Goal: Task Accomplishment & Management: Manage account settings

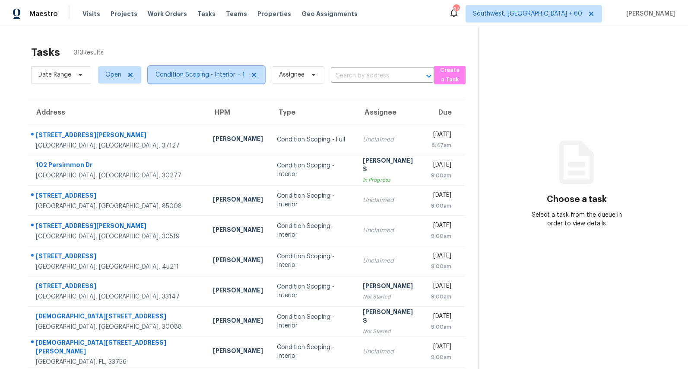
click at [223, 71] on span "Condition Scoping - Interior + 1" at bounding box center [200, 74] width 89 height 9
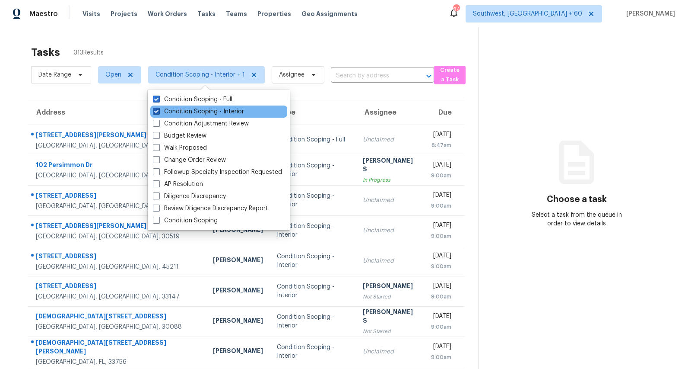
click at [215, 109] on label "Condition Scoping - Interior" at bounding box center [198, 111] width 91 height 9
click at [159, 109] on input "Condition Scoping - Interior" at bounding box center [156, 110] width 6 height 6
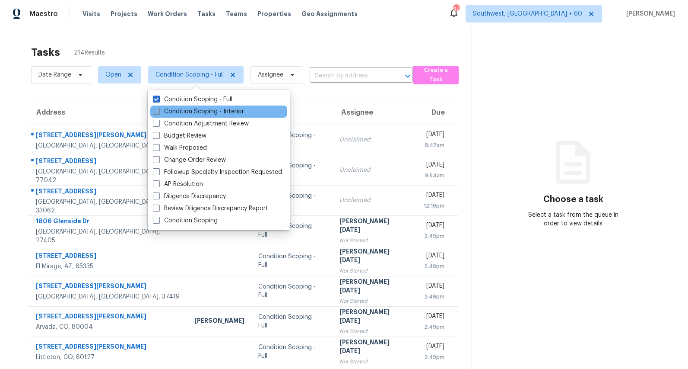
click at [199, 112] on label "Condition Scoping - Interior" at bounding box center [198, 111] width 91 height 9
click at [159, 112] on input "Condition Scoping - Interior" at bounding box center [156, 110] width 6 height 6
checkbox input "true"
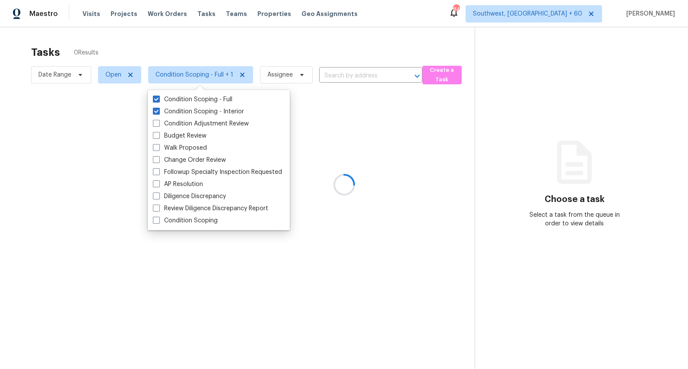
click at [132, 48] on div at bounding box center [344, 184] width 688 height 369
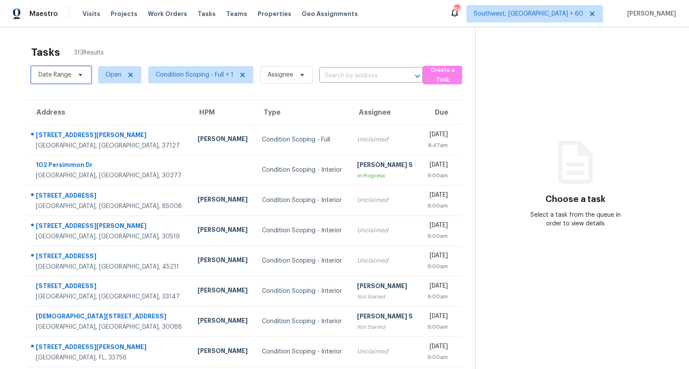
click at [73, 73] on span "Date Range" at bounding box center [61, 74] width 60 height 17
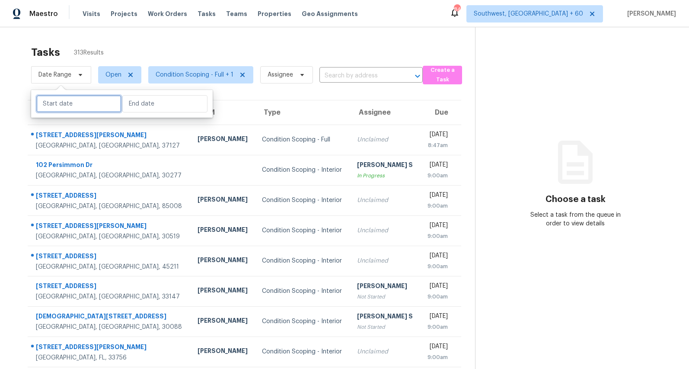
click at [77, 105] on input "text" at bounding box center [78, 103] width 85 height 17
select select "7"
select select "2025"
select select "8"
select select "2025"
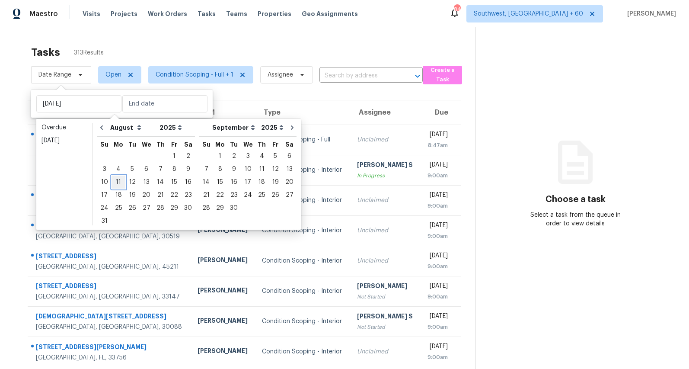
click at [115, 184] on div "11" at bounding box center [118, 182] width 14 height 12
type input "Mon, Aug 11"
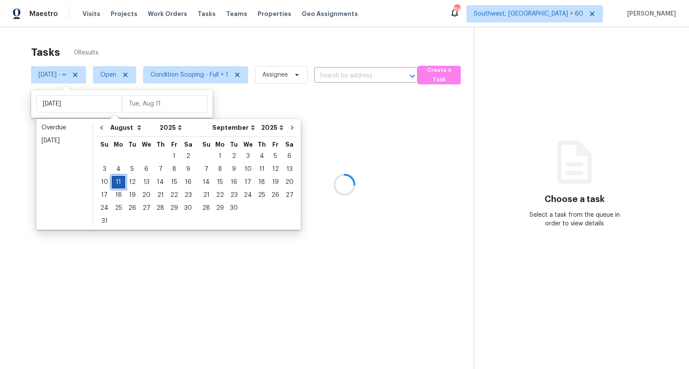
click at [115, 184] on div "11" at bounding box center [118, 182] width 14 height 12
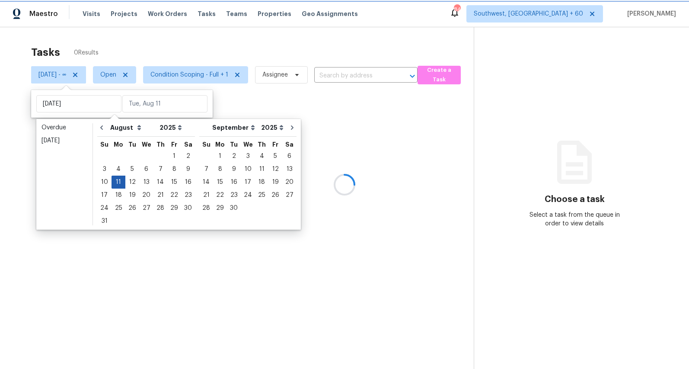
type input "Mon, Aug 11"
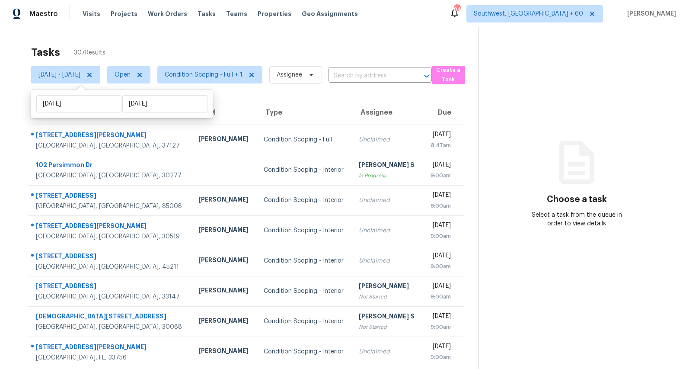
click at [172, 46] on div "Tasks 307 Results" at bounding box center [254, 52] width 447 height 22
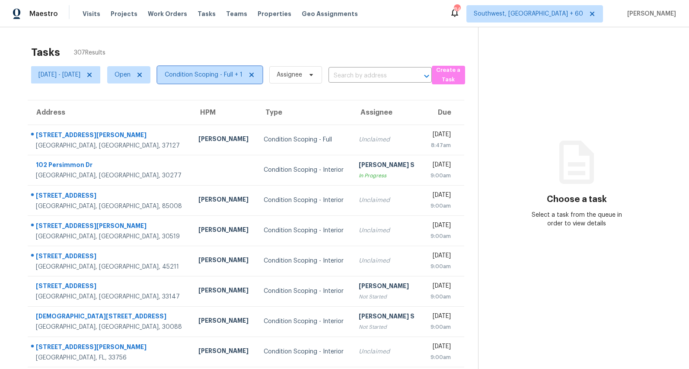
click at [216, 77] on span "Condition Scoping - Full + 1" at bounding box center [204, 74] width 78 height 9
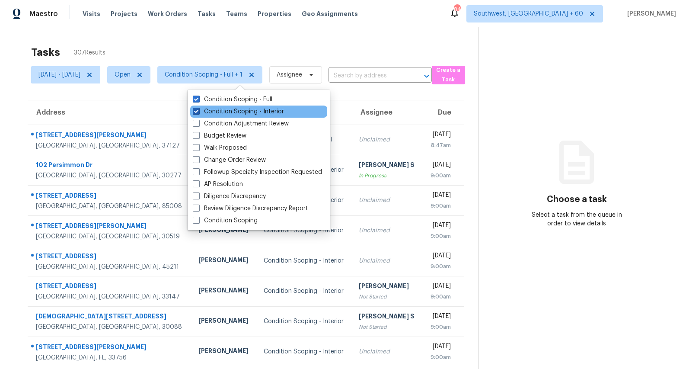
click at [215, 113] on label "Condition Scoping - Interior" at bounding box center [238, 111] width 91 height 9
click at [198, 113] on input "Condition Scoping - Interior" at bounding box center [196, 110] width 6 height 6
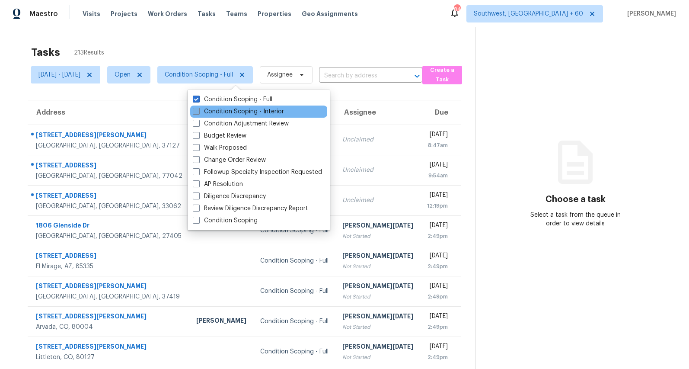
click at [205, 113] on label "Condition Scoping - Interior" at bounding box center [238, 111] width 91 height 9
click at [198, 113] on input "Condition Scoping - Interior" at bounding box center [196, 110] width 6 height 6
checkbox input "true"
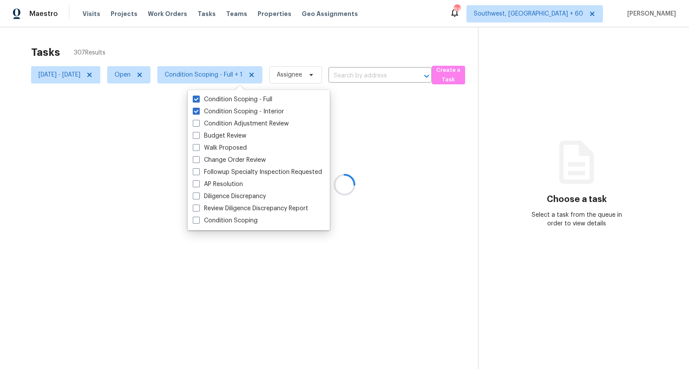
click at [188, 46] on div at bounding box center [344, 184] width 689 height 369
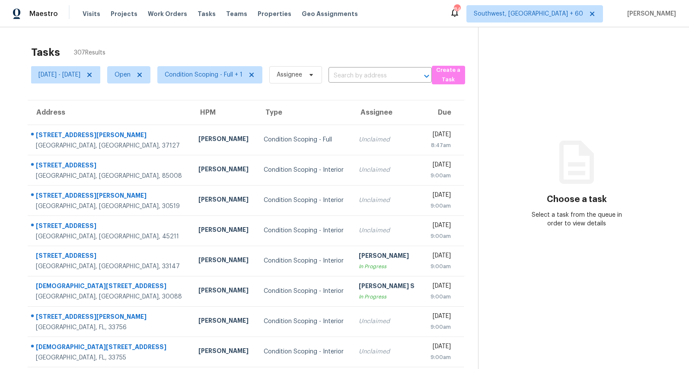
click at [271, 38] on div "Tasks 307 Results Mon, Aug 11 - Mon, Aug 11 Open Condition Scoping - Full + 1 A…" at bounding box center [344, 238] width 689 height 423
click at [239, 73] on span "Condition Scoping - Full + 1" at bounding box center [204, 74] width 78 height 9
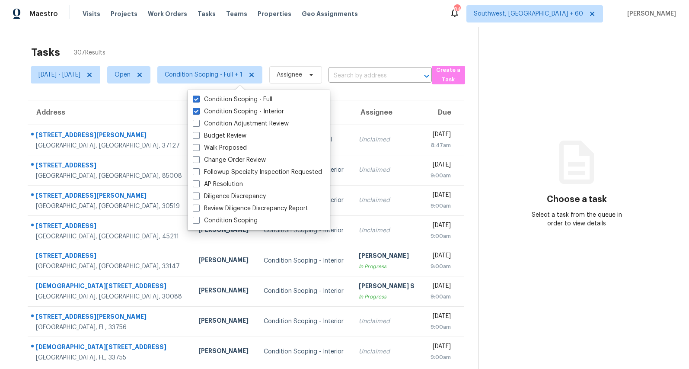
click at [299, 38] on div "Tasks 307 Results Mon, Aug 11 - Mon, Aug 11 Open Condition Scoping - Full + 1 A…" at bounding box center [344, 238] width 689 height 423
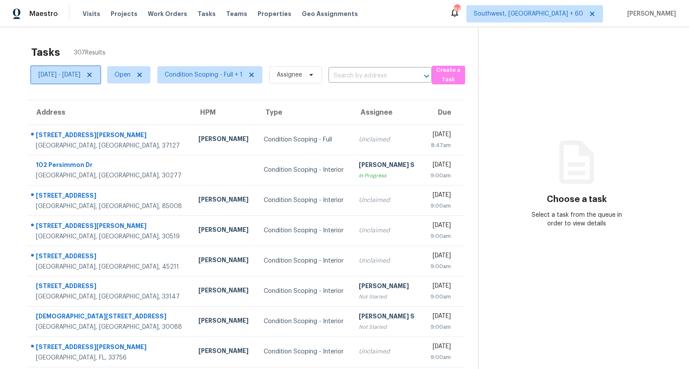
click at [80, 73] on span "[DATE] - [DATE]" at bounding box center [59, 74] width 42 height 9
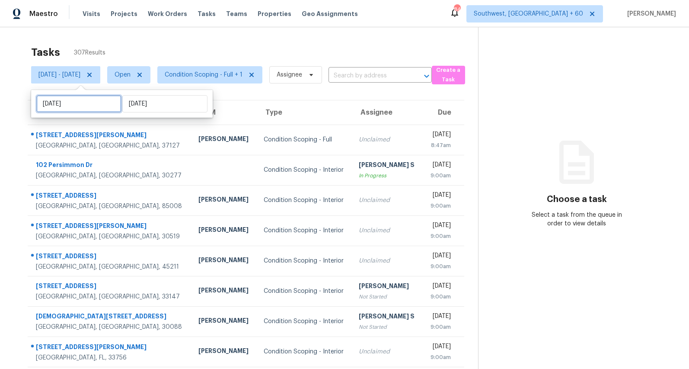
click at [90, 106] on input "Mon, Aug 11" at bounding box center [78, 103] width 85 height 17
select select "7"
select select "2025"
select select "8"
select select "2025"
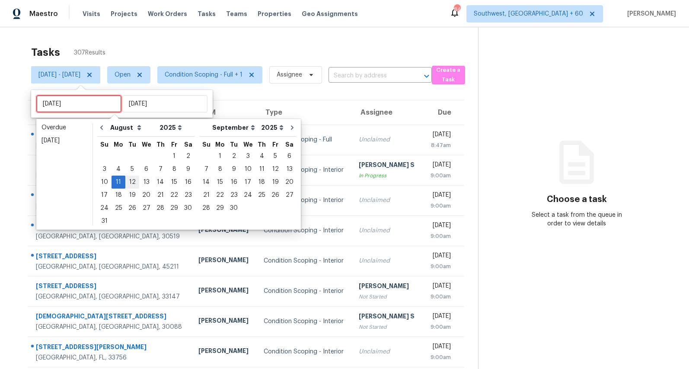
type input "Tue, Aug 12"
click at [131, 183] on div "12" at bounding box center [132, 182] width 14 height 12
type input "Tue, Aug 12"
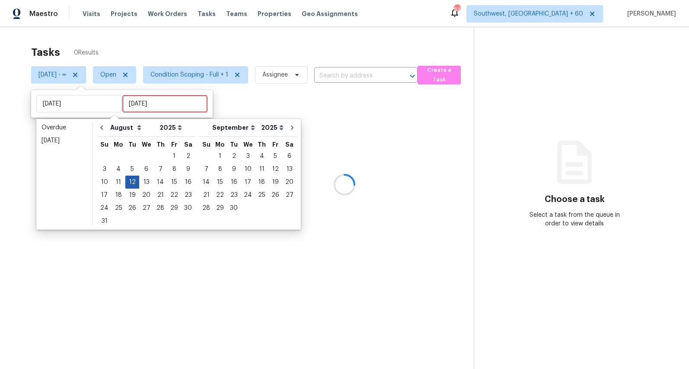
click at [131, 183] on div "12" at bounding box center [132, 182] width 14 height 12
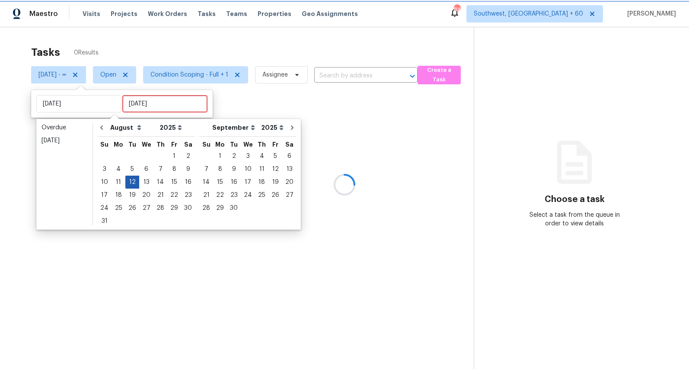
type input "Tue, Aug 12"
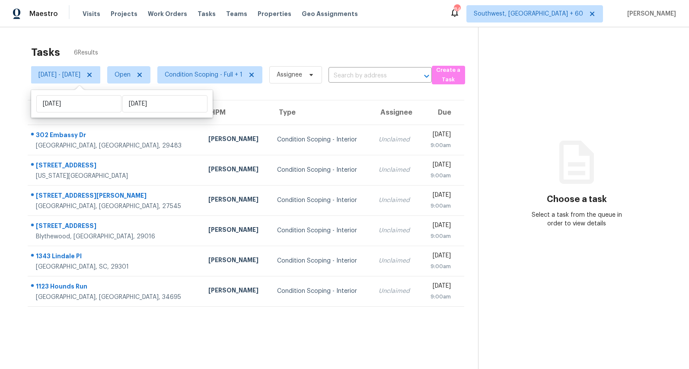
click at [292, 39] on div "Tasks 6 Results Tue, Aug 12 - Tue, Aug 12 Open Condition Scoping - Full + 1 Ass…" at bounding box center [344, 211] width 689 height 369
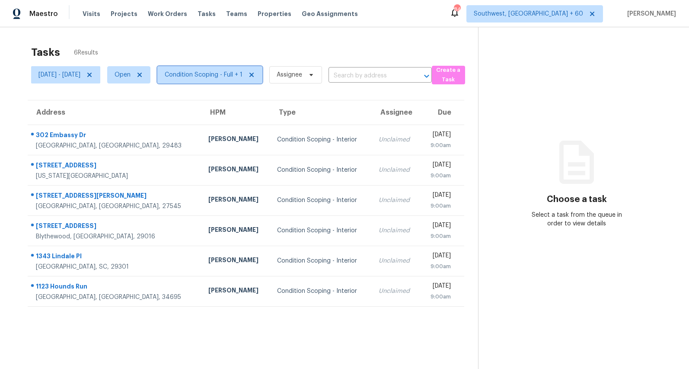
click at [242, 76] on span "Condition Scoping - Full + 1" at bounding box center [204, 74] width 78 height 9
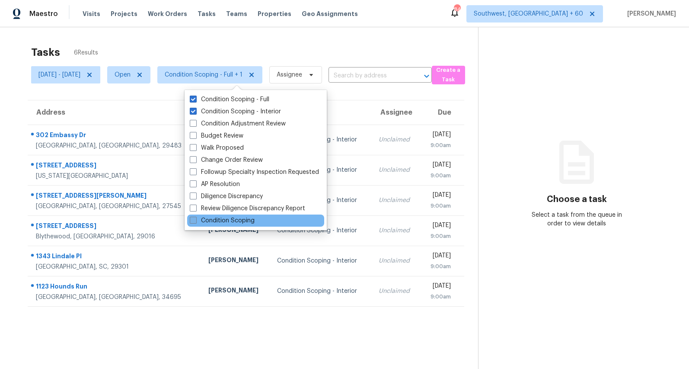
click at [231, 220] on label "Condition Scoping" at bounding box center [222, 220] width 65 height 9
click at [195, 220] on input "Condition Scoping" at bounding box center [193, 219] width 6 height 6
checkbox input "true"
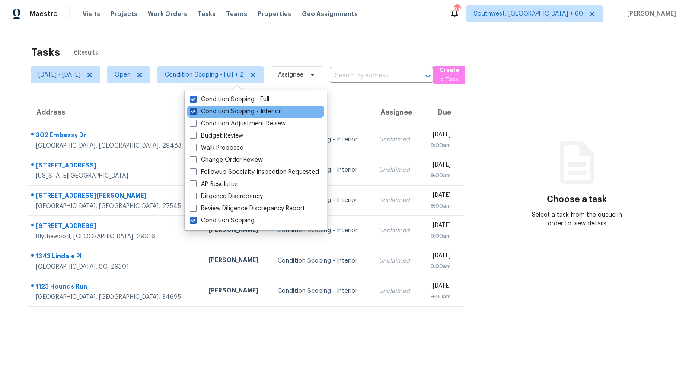
click at [219, 110] on label "Condition Scoping - Interior" at bounding box center [235, 111] width 91 height 9
click at [195, 110] on input "Condition Scoping - Interior" at bounding box center [193, 110] width 6 height 6
checkbox input "false"
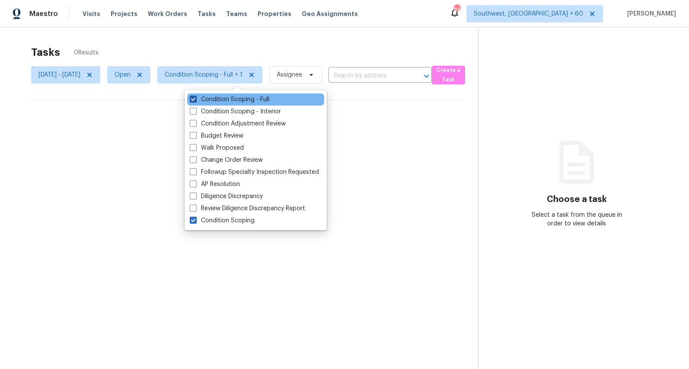
click at [216, 98] on label "Condition Scoping - Full" at bounding box center [230, 99] width 80 height 9
click at [195, 98] on input "Condition Scoping - Full" at bounding box center [193, 98] width 6 height 6
checkbox input "false"
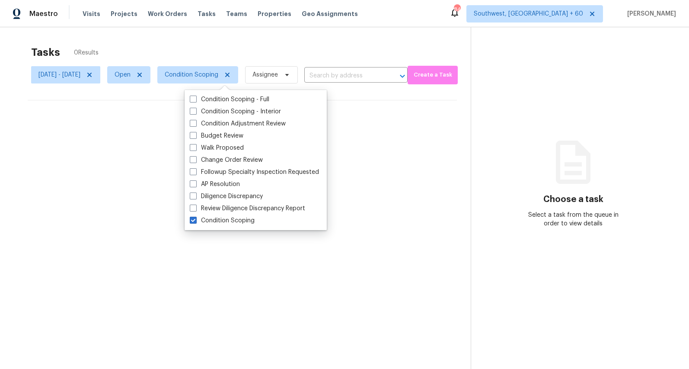
click at [212, 47] on div "Tasks 0 Results" at bounding box center [250, 52] width 439 height 22
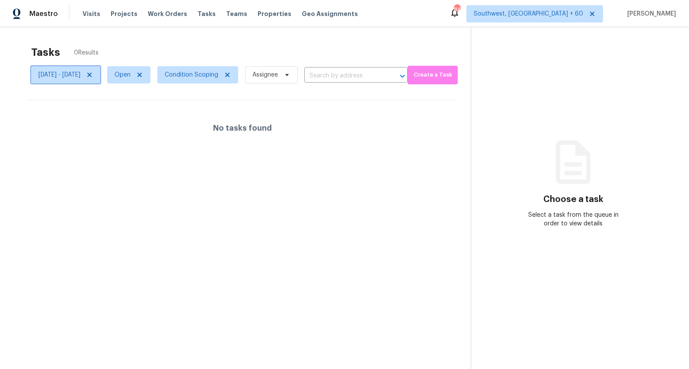
click at [93, 75] on icon at bounding box center [89, 74] width 7 height 7
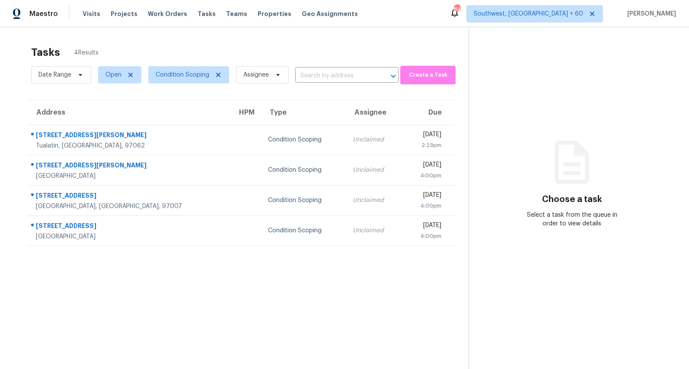
click at [338, 304] on section "Tasks 4 Results Date Range Open Condition Scoping Assignee ​ Create a Task Addr…" at bounding box center [241, 218] width 455 height 355
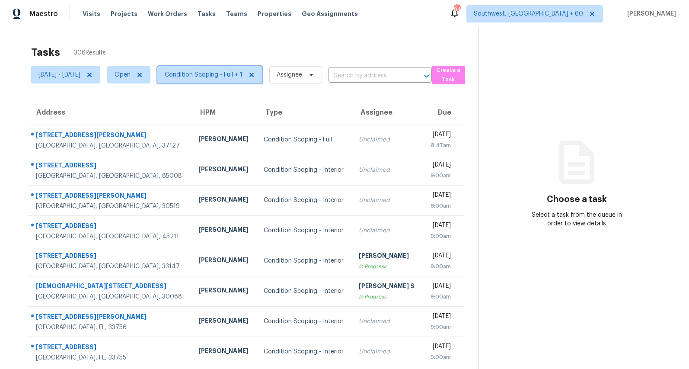
click at [238, 75] on span "Condition Scoping - Full + 1" at bounding box center [204, 74] width 78 height 9
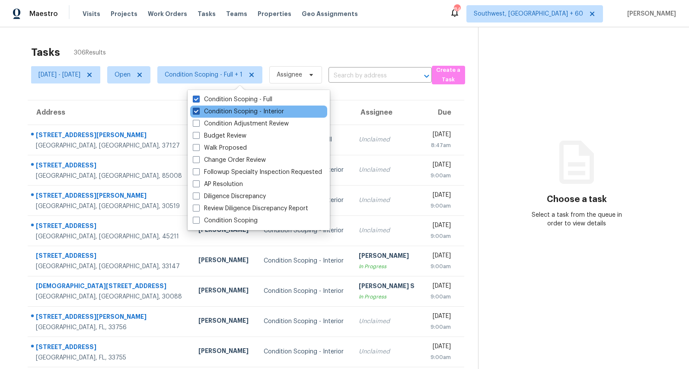
click at [228, 114] on label "Condition Scoping - Interior" at bounding box center [238, 111] width 91 height 9
click at [198, 113] on input "Condition Scoping - Interior" at bounding box center [196, 110] width 6 height 6
checkbox input "false"
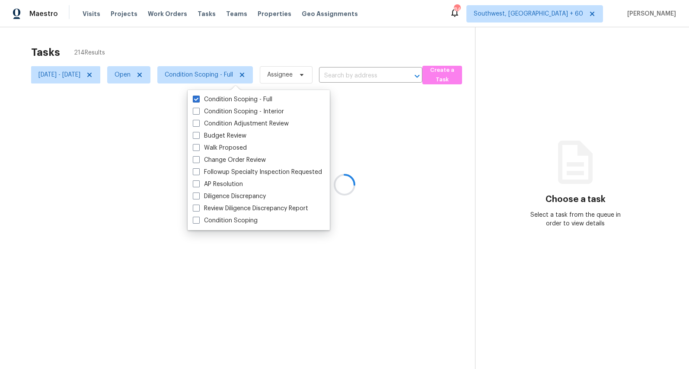
click at [204, 52] on div at bounding box center [344, 184] width 689 height 369
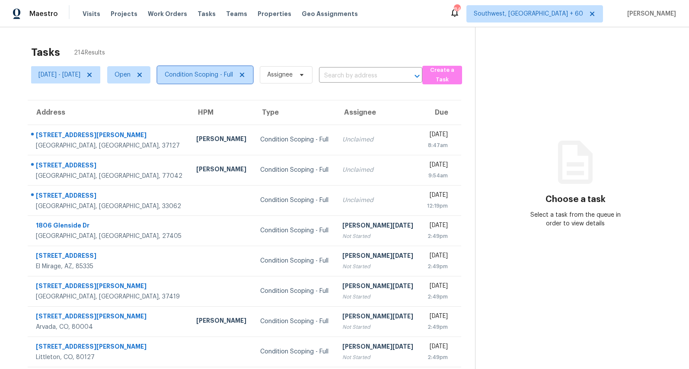
click at [232, 78] on span "Condition Scoping - Full" at bounding box center [199, 74] width 68 height 9
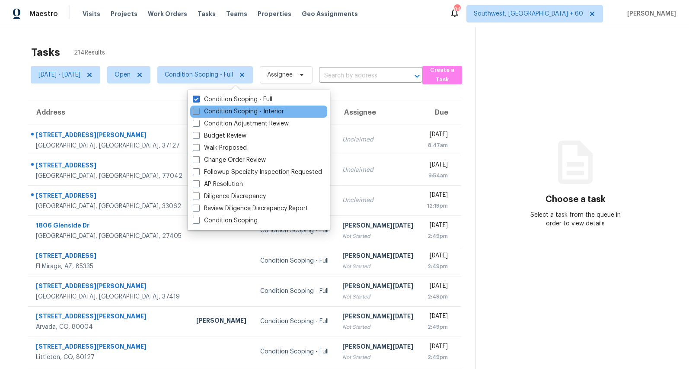
click at [232, 112] on label "Condition Scoping - Interior" at bounding box center [238, 111] width 91 height 9
click at [198, 112] on input "Condition Scoping - Interior" at bounding box center [196, 110] width 6 height 6
checkbox input "true"
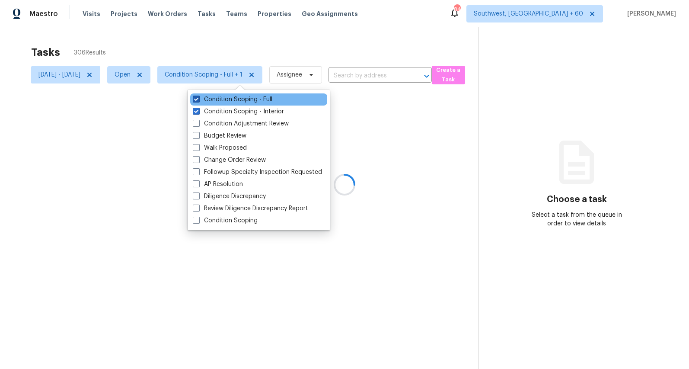
click at [228, 99] on label "Condition Scoping - Full" at bounding box center [233, 99] width 80 height 9
click at [198, 99] on input "Condition Scoping - Full" at bounding box center [196, 98] width 6 height 6
checkbox input "false"
click at [212, 48] on div at bounding box center [344, 184] width 689 height 369
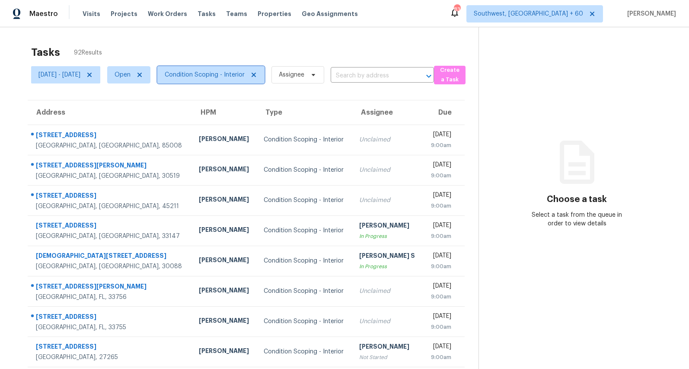
click at [243, 77] on span "Condition Scoping - Interior" at bounding box center [205, 74] width 80 height 9
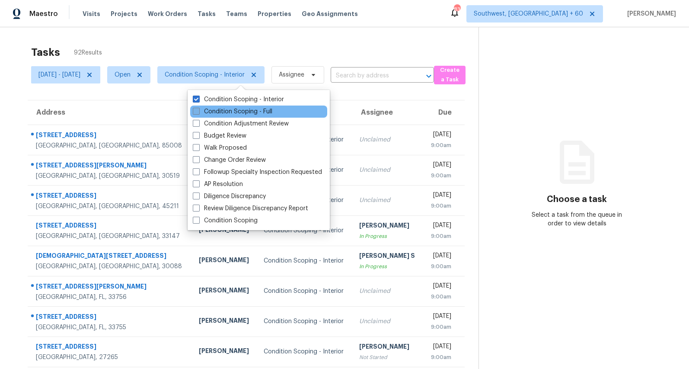
click at [237, 111] on label "Condition Scoping - Full" at bounding box center [233, 111] width 80 height 9
click at [198, 111] on input "Condition Scoping - Full" at bounding box center [196, 110] width 6 height 6
checkbox input "true"
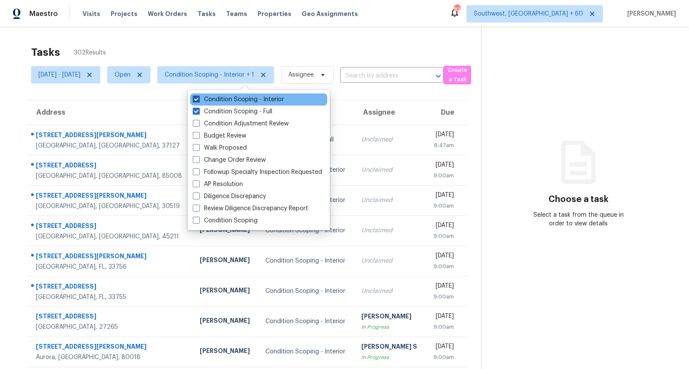
click at [236, 100] on label "Condition Scoping - Interior" at bounding box center [238, 99] width 91 height 9
click at [198, 100] on input "Condition Scoping - Interior" at bounding box center [196, 98] width 6 height 6
checkbox input "false"
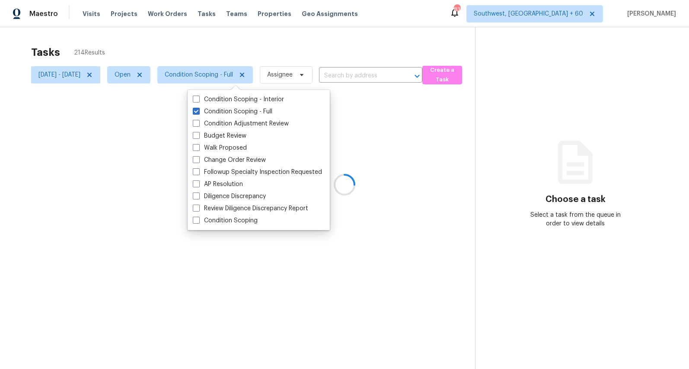
click at [195, 39] on div at bounding box center [344, 184] width 689 height 369
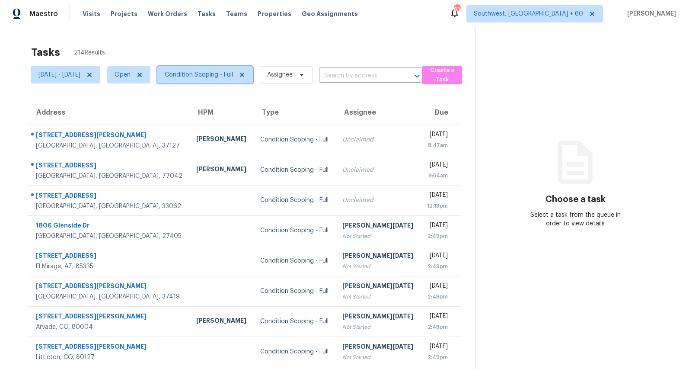
click at [226, 74] on span "Condition Scoping - Full" at bounding box center [199, 74] width 68 height 9
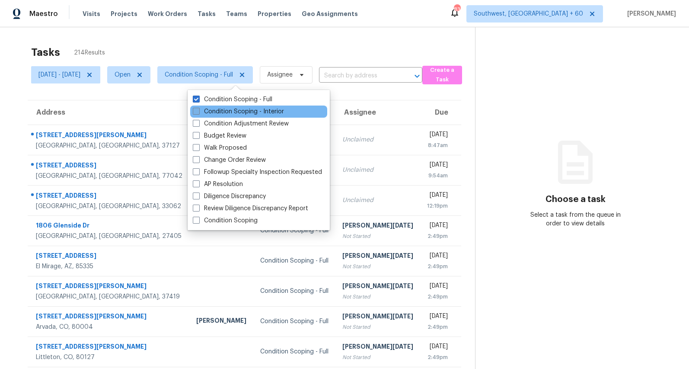
click at [219, 113] on label "Condition Scoping - Interior" at bounding box center [238, 111] width 91 height 9
click at [198, 113] on input "Condition Scoping - Interior" at bounding box center [196, 110] width 6 height 6
checkbox input "true"
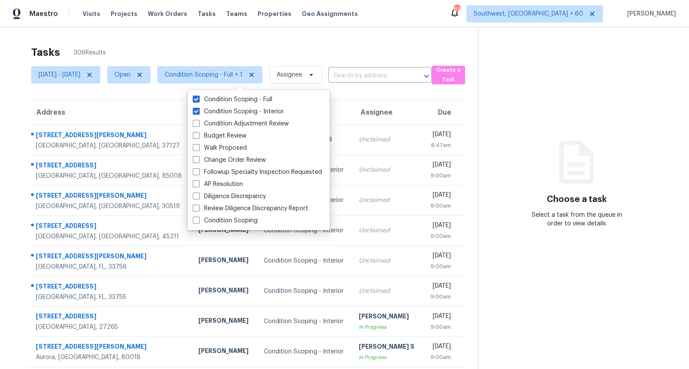
click at [189, 38] on div "Tasks 306 Results Mon, Aug 11 - Mon, Aug 11 Open Condition Scoping - Full + 1 A…" at bounding box center [344, 238] width 689 height 423
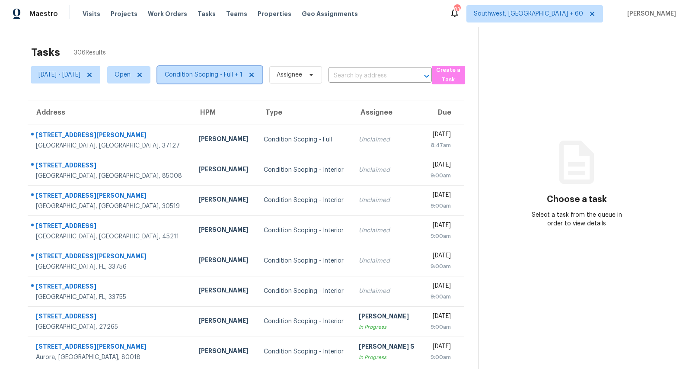
click at [238, 75] on span "Condition Scoping - Full + 1" at bounding box center [204, 74] width 78 height 9
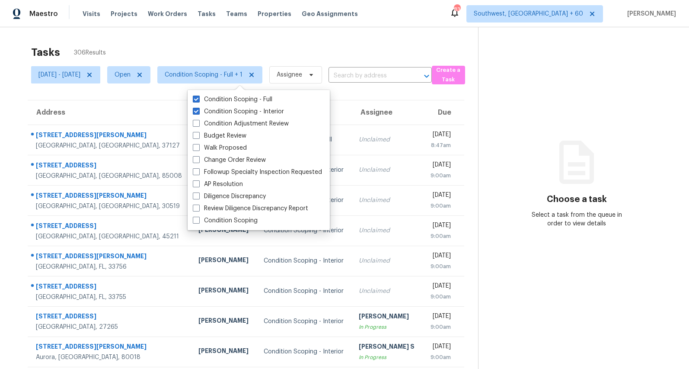
click at [224, 42] on div "Tasks 306 Results" at bounding box center [254, 52] width 447 height 22
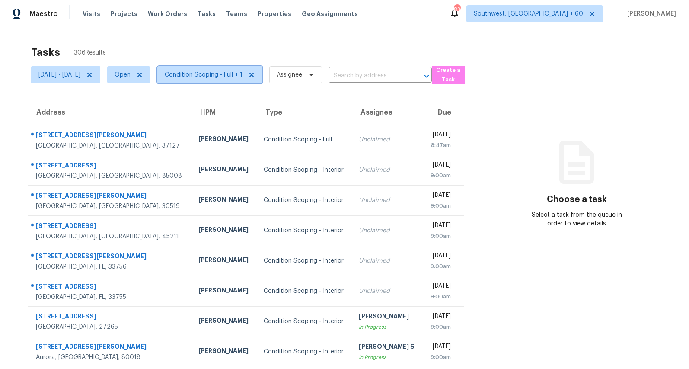
click at [237, 77] on span "Condition Scoping - Full + 1" at bounding box center [204, 74] width 78 height 9
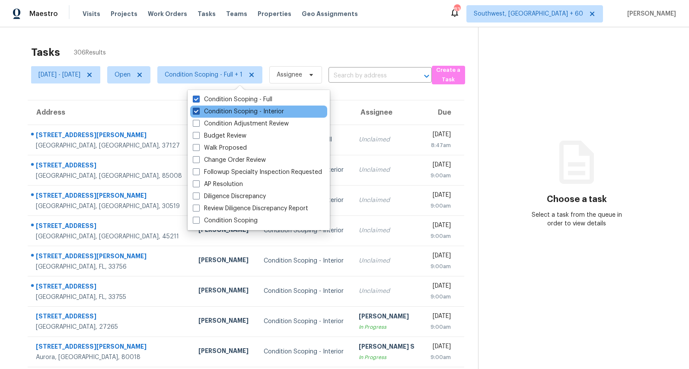
click at [229, 108] on label "Condition Scoping - Interior" at bounding box center [238, 111] width 91 height 9
click at [198, 108] on input "Condition Scoping - Interior" at bounding box center [196, 110] width 6 height 6
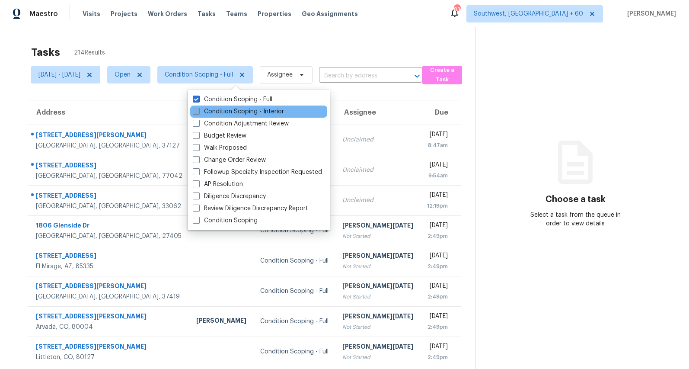
click at [225, 112] on label "Condition Scoping - Interior" at bounding box center [238, 111] width 91 height 9
click at [198, 112] on input "Condition Scoping - Interior" at bounding box center [196, 110] width 6 height 6
checkbox input "true"
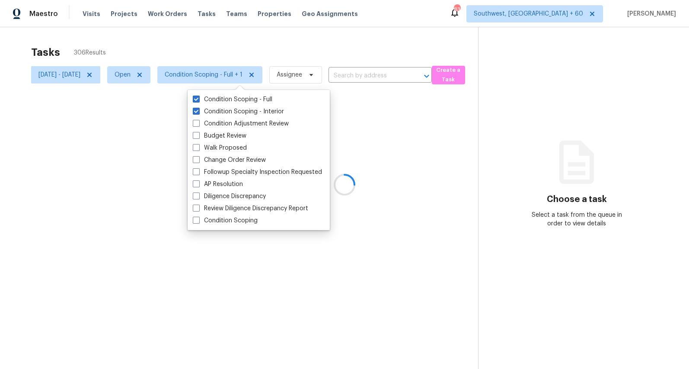
click at [214, 46] on div "Tasks 306 Results" at bounding box center [254, 52] width 447 height 22
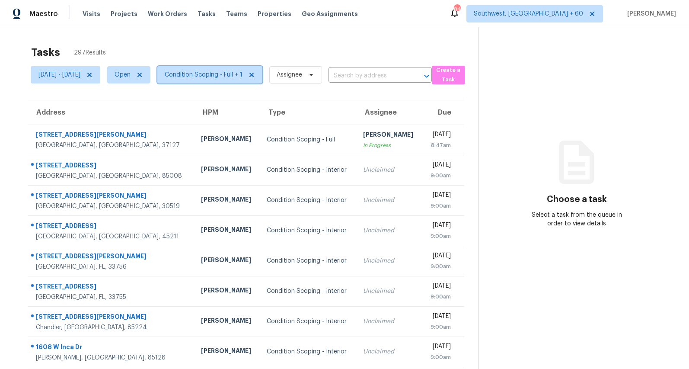
click at [226, 76] on span "Condition Scoping - Full + 1" at bounding box center [204, 74] width 78 height 9
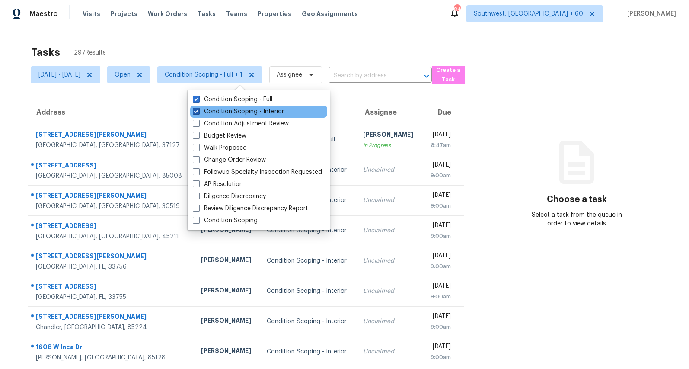
click at [220, 115] on label "Condition Scoping - Interior" at bounding box center [238, 111] width 91 height 9
click at [198, 113] on input "Condition Scoping - Interior" at bounding box center [196, 110] width 6 height 6
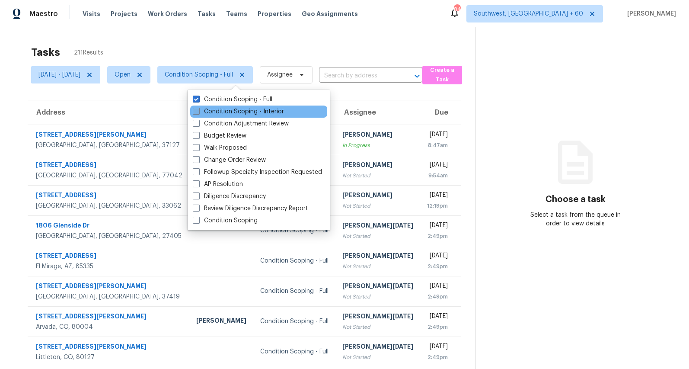
click at [225, 113] on label "Condition Scoping - Interior" at bounding box center [238, 111] width 91 height 9
click at [198, 113] on input "Condition Scoping - Interior" at bounding box center [196, 110] width 6 height 6
checkbox input "true"
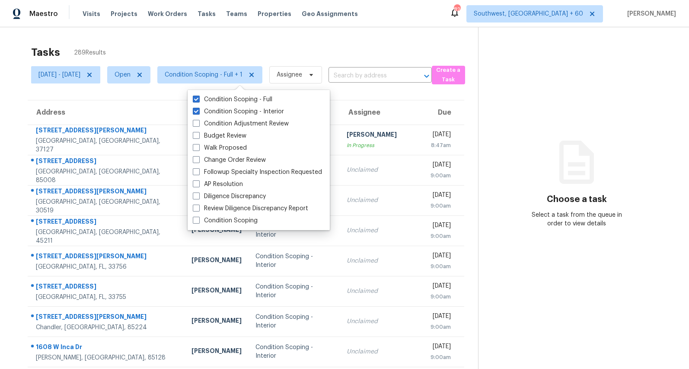
click at [264, 52] on div "Tasks 289 Results" at bounding box center [254, 52] width 447 height 22
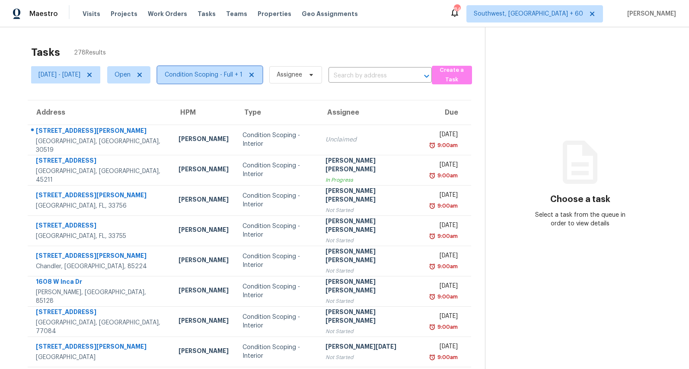
click at [234, 70] on span "Condition Scoping - Full + 1" at bounding box center [204, 74] width 78 height 9
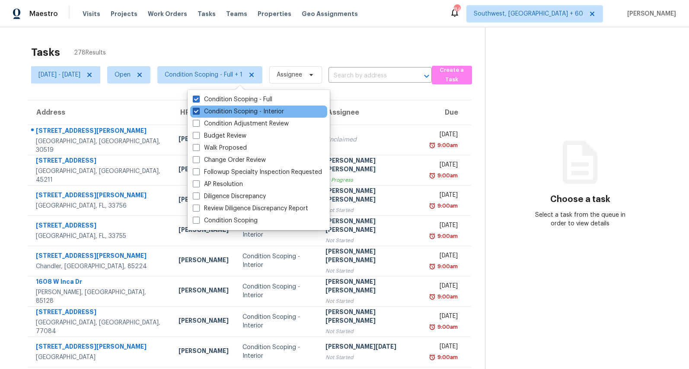
click at [232, 108] on label "Condition Scoping - Interior" at bounding box center [238, 111] width 91 height 9
click at [198, 108] on input "Condition Scoping - Interior" at bounding box center [196, 110] width 6 height 6
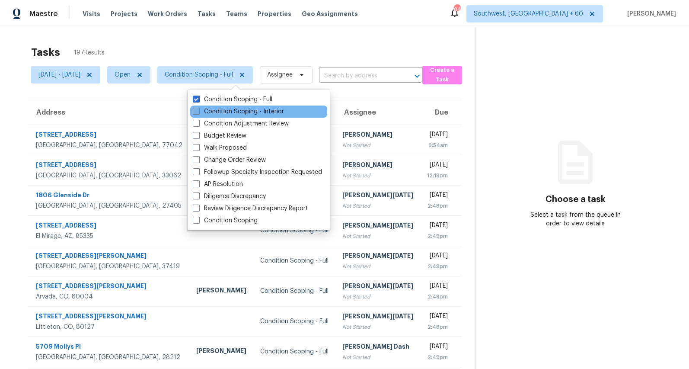
click at [233, 109] on label "Condition Scoping - Interior" at bounding box center [238, 111] width 91 height 9
click at [198, 109] on input "Condition Scoping - Interior" at bounding box center [196, 110] width 6 height 6
checkbox input "true"
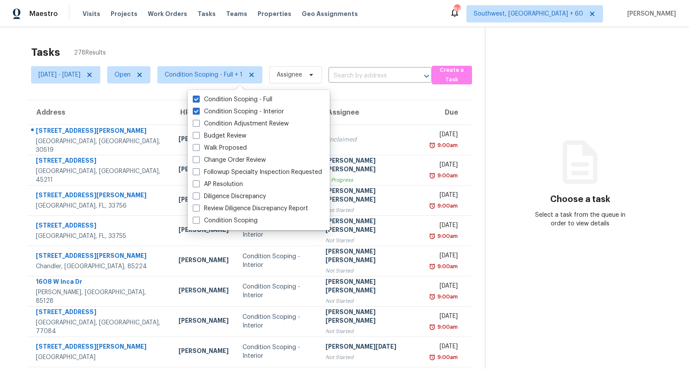
click at [178, 46] on div "Tasks 278 Results" at bounding box center [258, 52] width 454 height 22
